Goal: Use online tool/utility: Utilize a website feature to perform a specific function

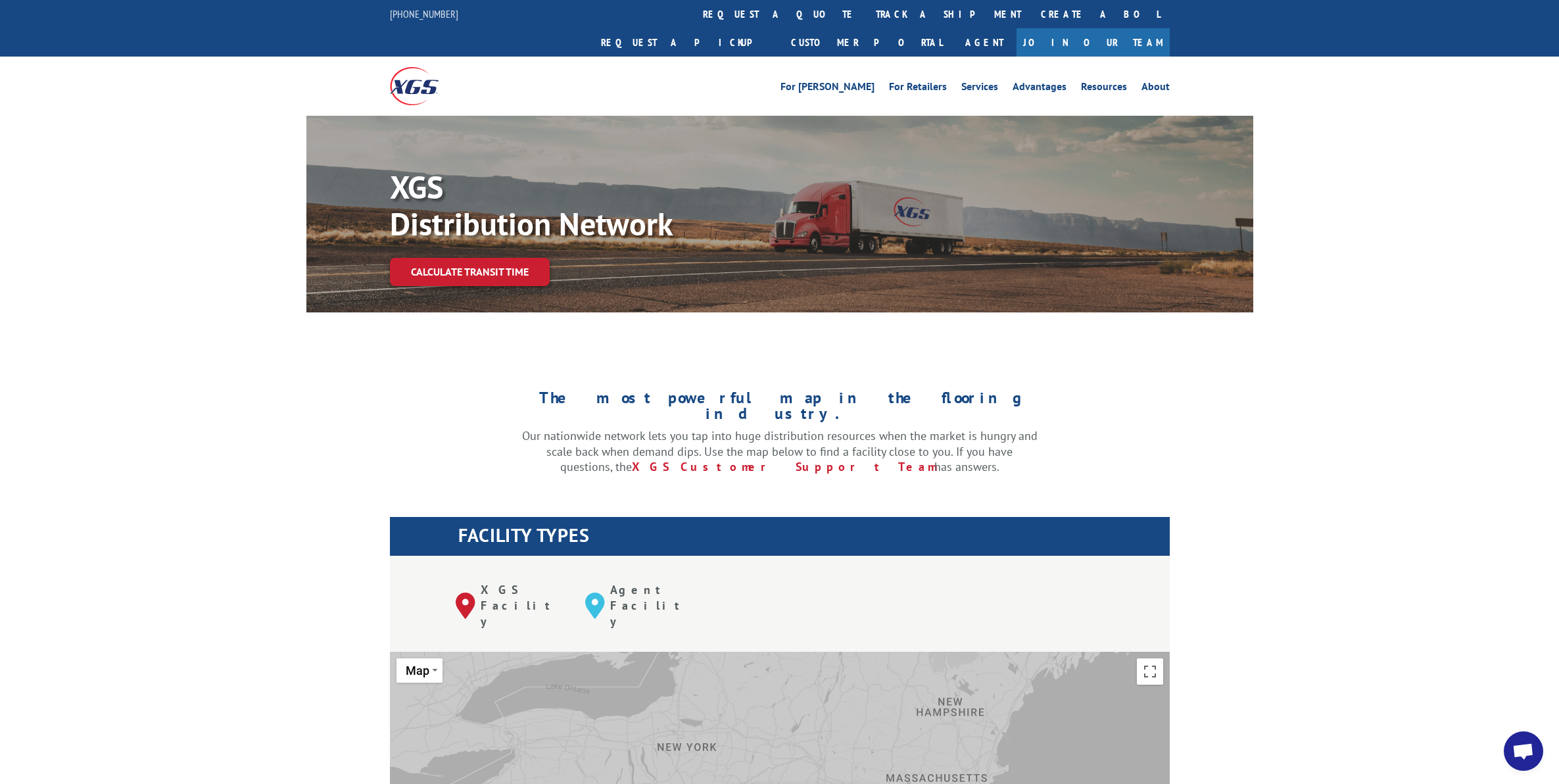
scroll to position [329, 0]
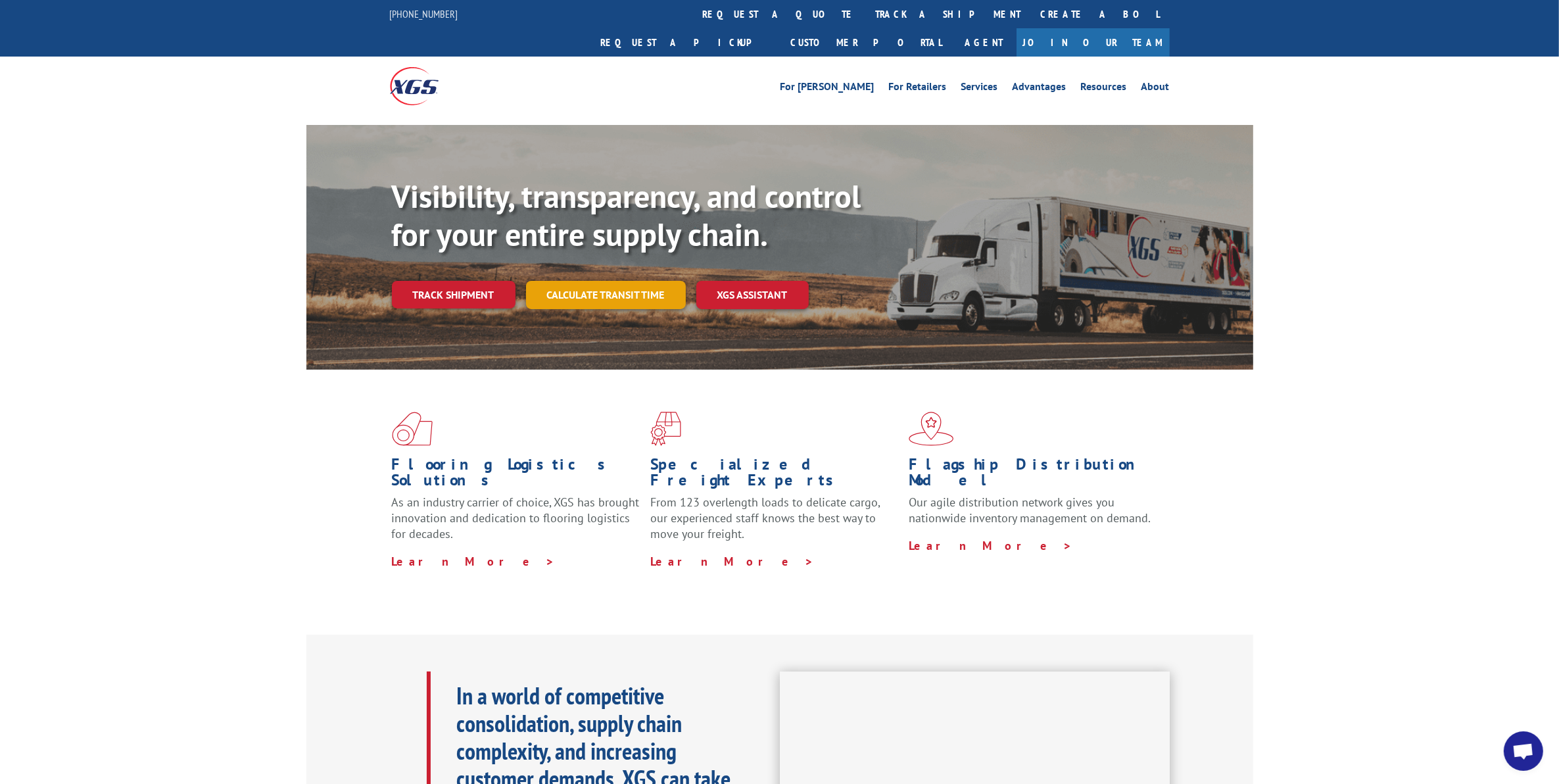
click at [580, 280] on link "Calculate transit time" at bounding box center [605, 294] width 159 height 28
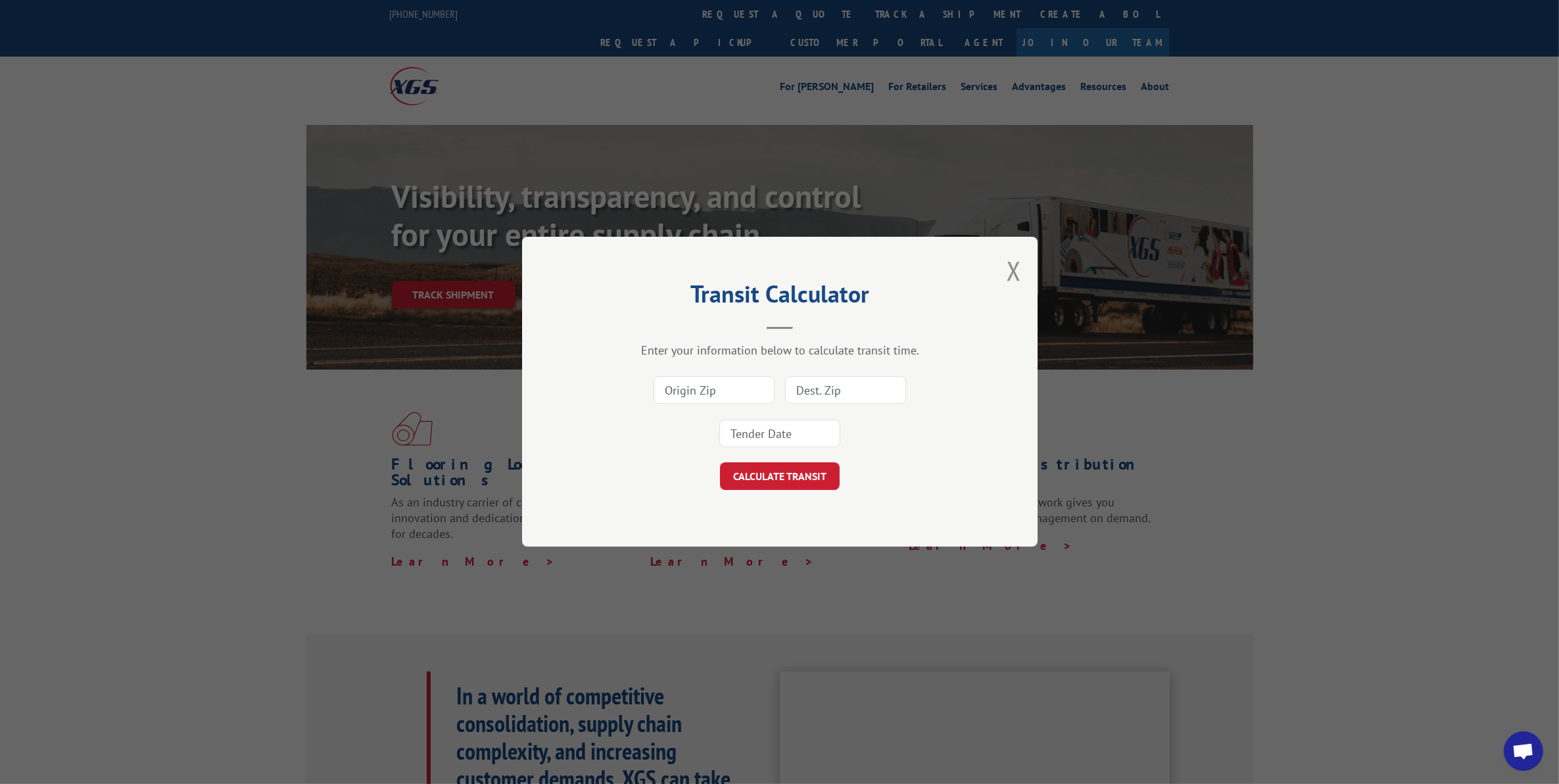
click at [730, 390] on input at bounding box center [714, 390] width 121 height 27
type input "32803"
type input "32541"
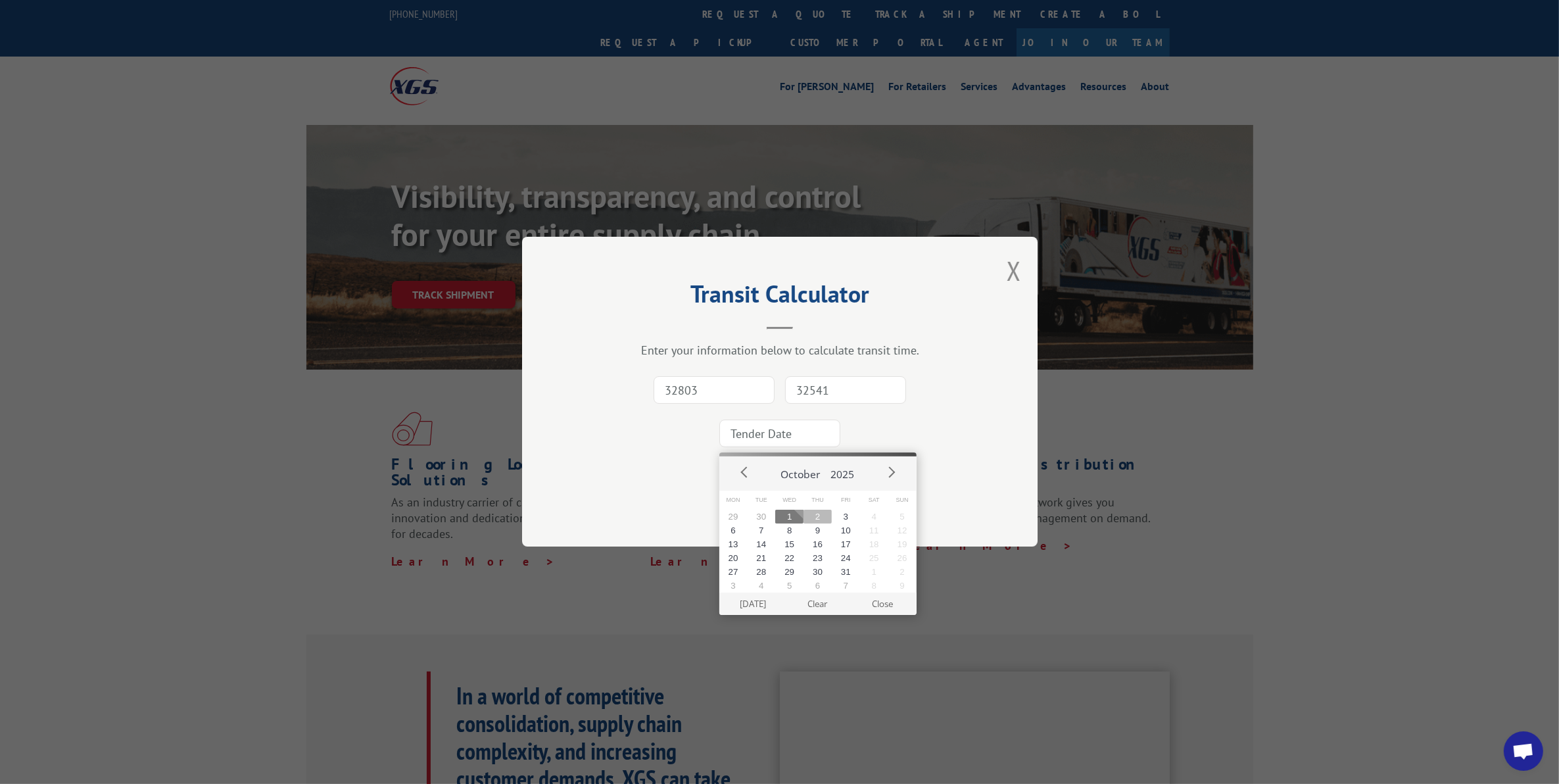
click at [817, 515] on button "2" at bounding box center [817, 516] width 28 height 14
type input "2025-10-02"
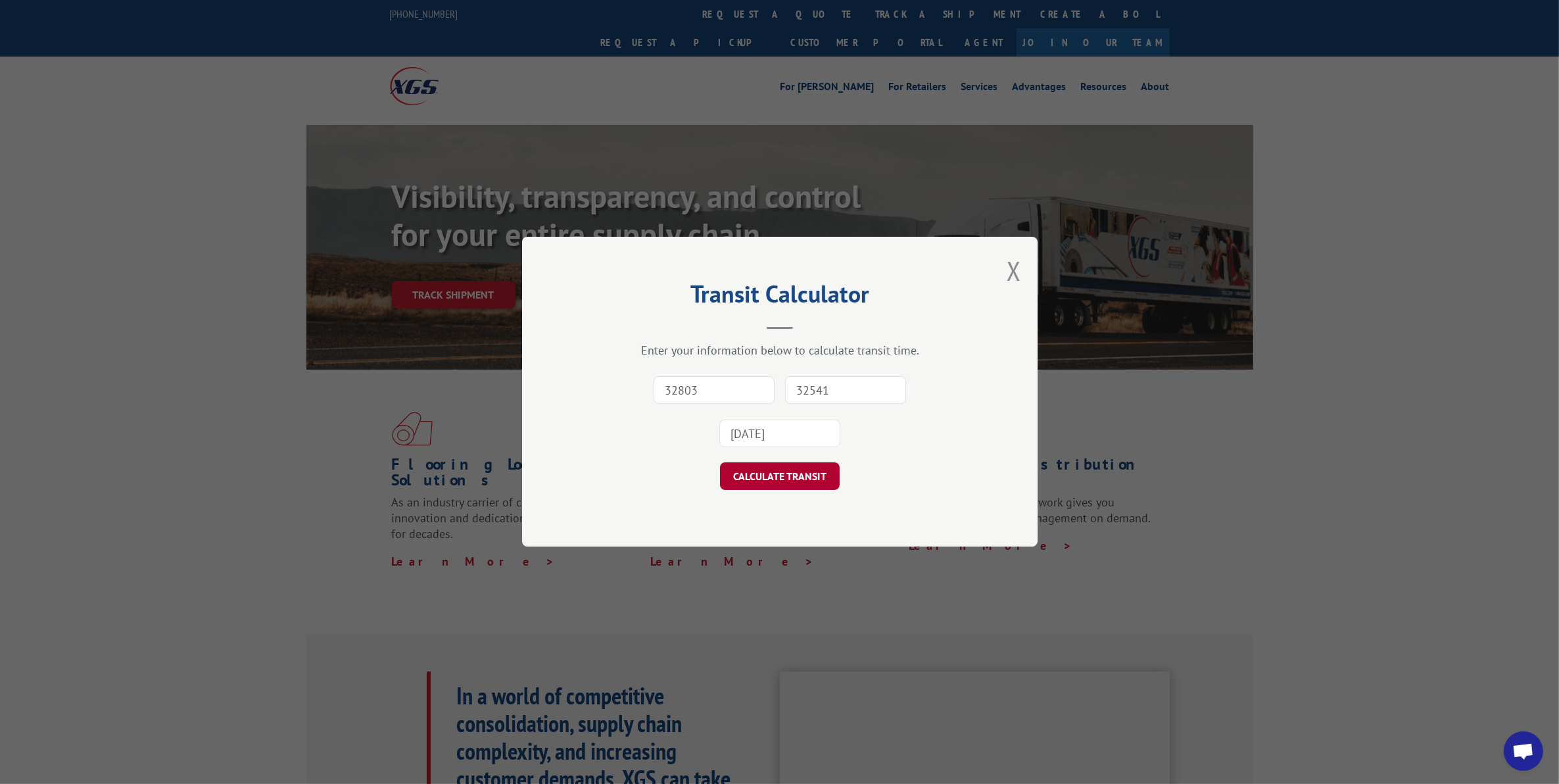
click at [799, 478] on button "CALCULATE TRANSIT" at bounding box center [780, 476] width 119 height 27
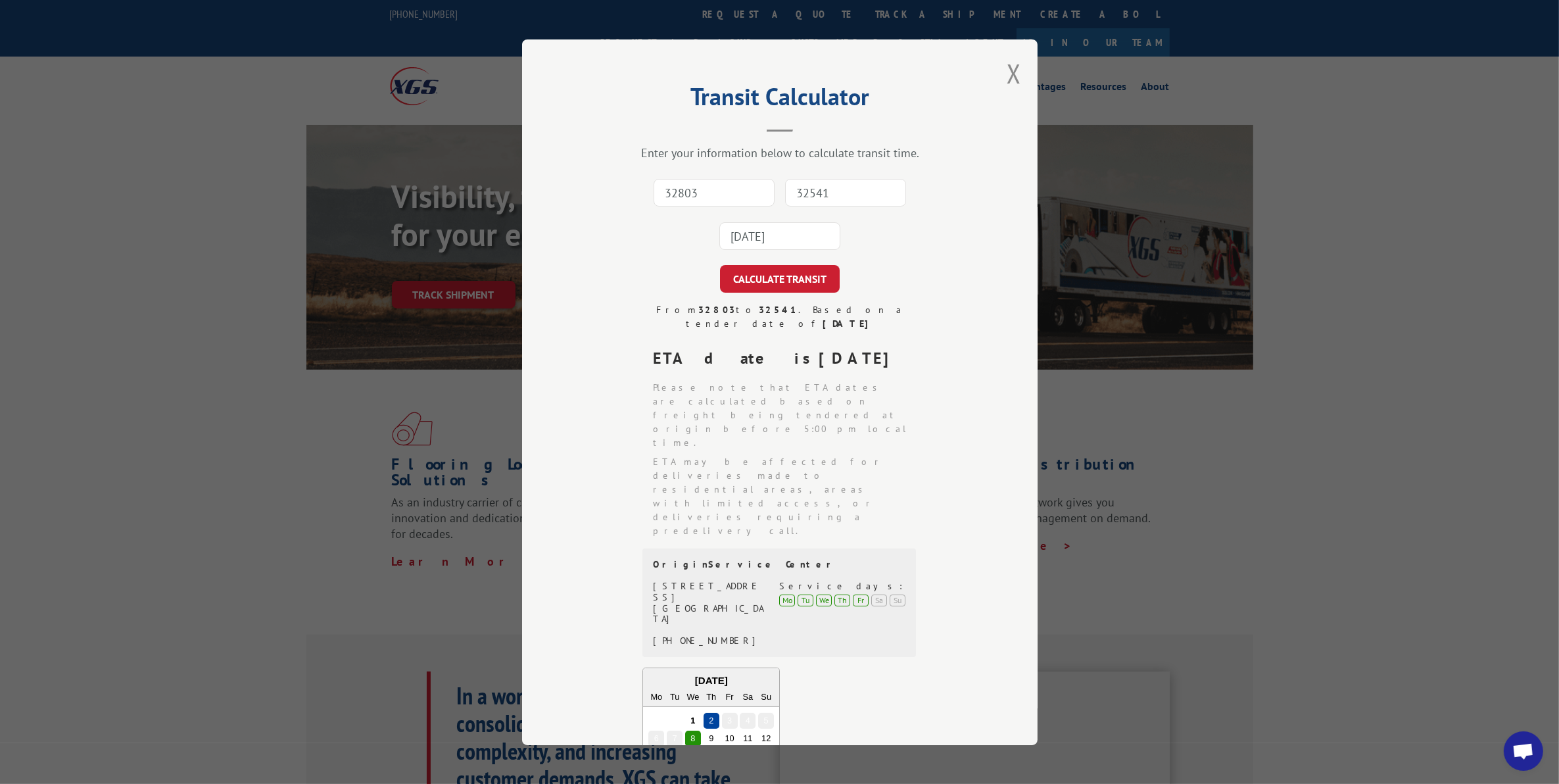
click at [671, 188] on input "32803" at bounding box center [714, 193] width 121 height 27
type input "32803"
type input "32541"
click at [775, 228] on input at bounding box center [780, 236] width 121 height 27
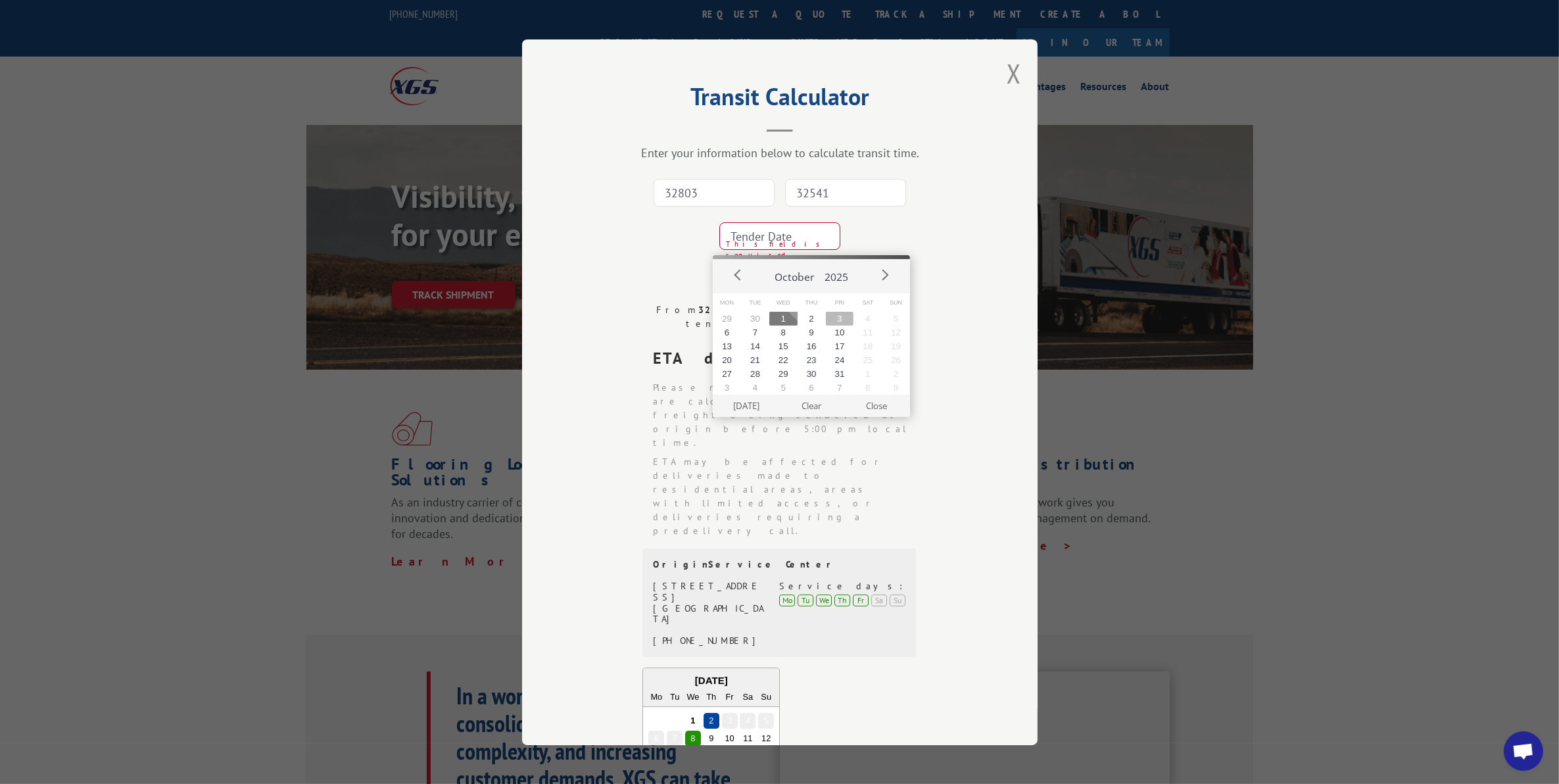
click at [840, 319] on button "3" at bounding box center [840, 319] width 28 height 14
type input "2025-10-03"
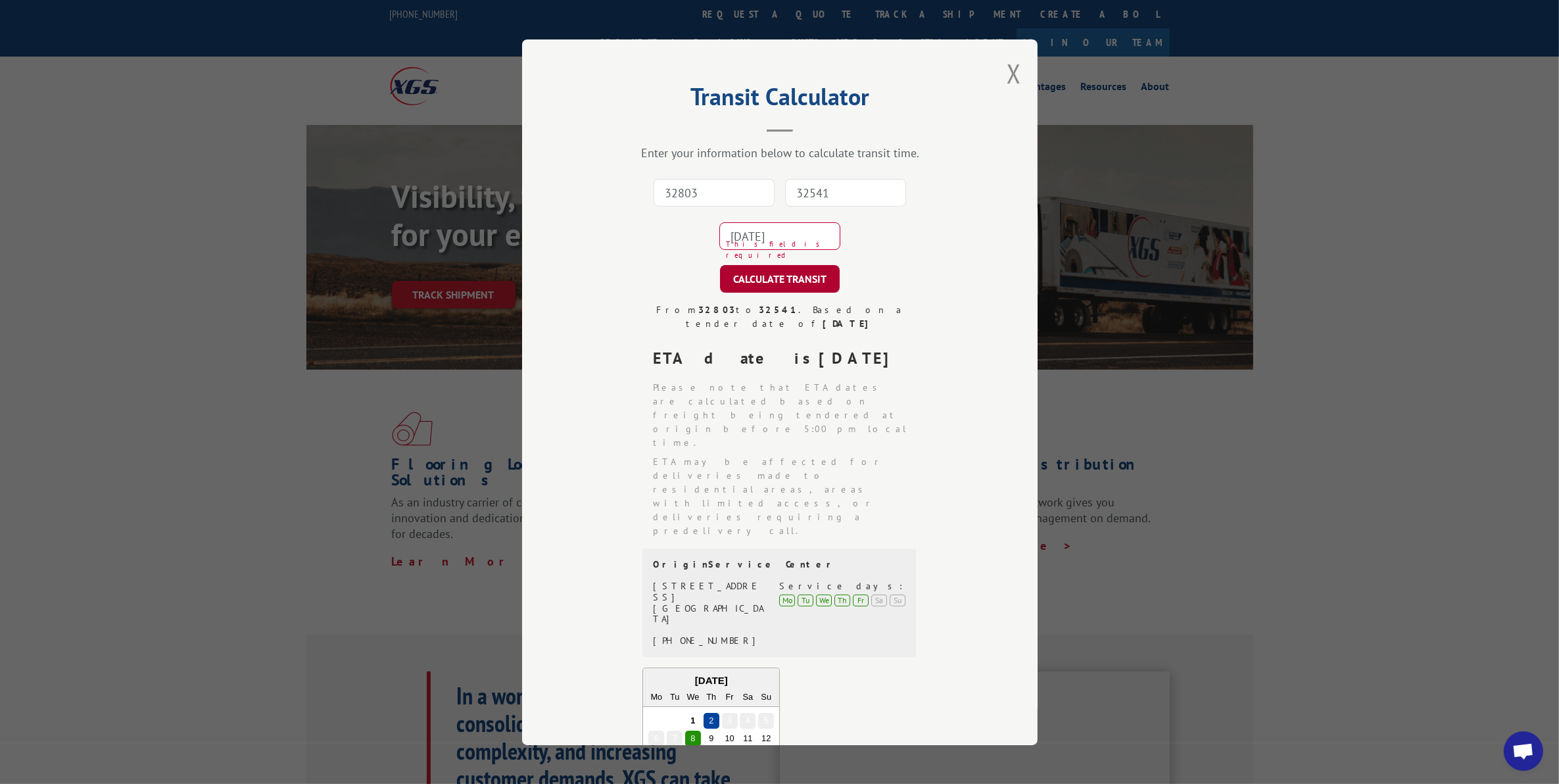
click at [804, 284] on button "CALCULATE TRANSIT" at bounding box center [780, 279] width 119 height 27
